Goal: Navigation & Orientation: Find specific page/section

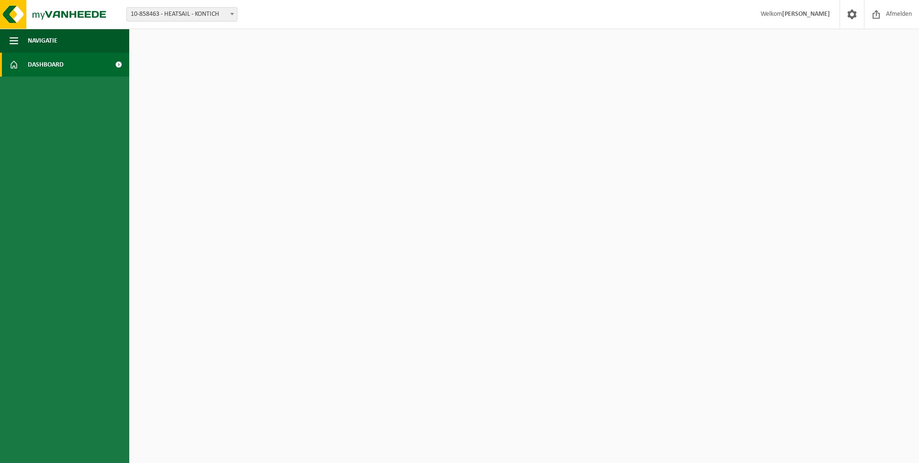
scroll to position [0, 0]
click at [102, 64] on link "Dashboard" at bounding box center [64, 65] width 129 height 24
click at [42, 41] on span "Navigatie" at bounding box center [43, 41] width 30 height 24
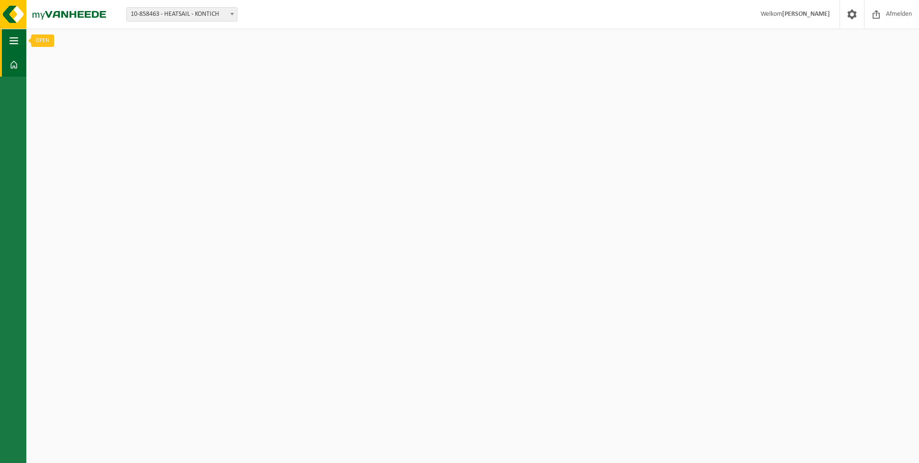
click at [14, 40] on span "button" at bounding box center [14, 41] width 9 height 24
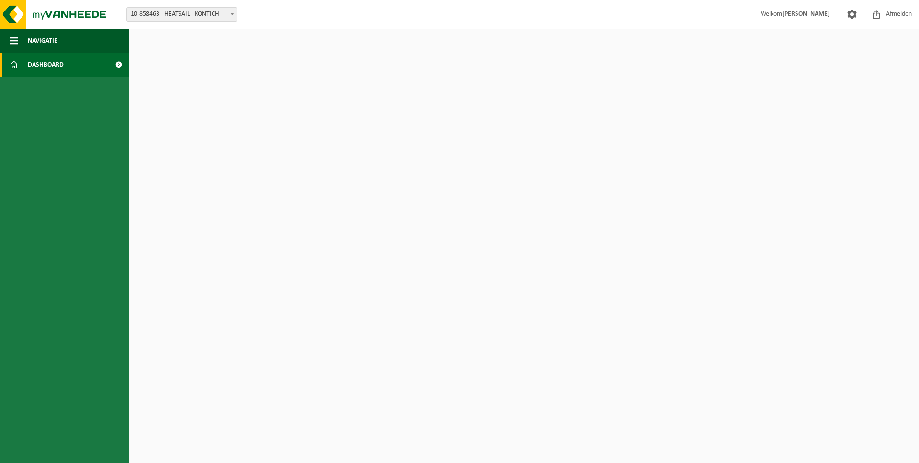
click at [822, 14] on strong "[PERSON_NAME]" at bounding box center [807, 14] width 48 height 7
click at [23, 15] on img at bounding box center [57, 14] width 115 height 29
click at [182, 14] on span "10-858463 - HEATSAIL - KONTICH" at bounding box center [182, 14] width 110 height 13
click at [176, 34] on input "search" at bounding box center [182, 29] width 106 height 12
click at [115, 64] on span at bounding box center [119, 65] width 22 height 24
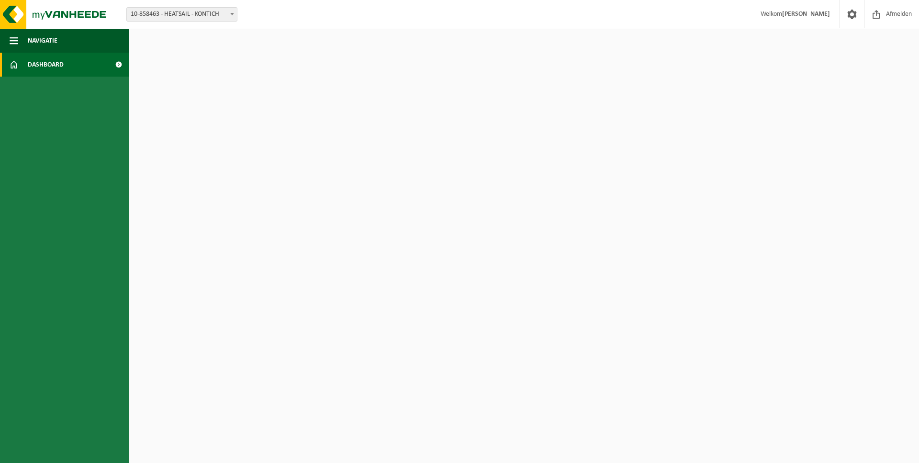
click at [17, 69] on span at bounding box center [14, 65] width 9 height 24
click at [10, 21] on img at bounding box center [57, 14] width 115 height 29
click at [109, 63] on span at bounding box center [119, 65] width 22 height 24
click at [32, 66] on span "Dashboard" at bounding box center [46, 65] width 36 height 24
